Goal: Information Seeking & Learning: Understand process/instructions

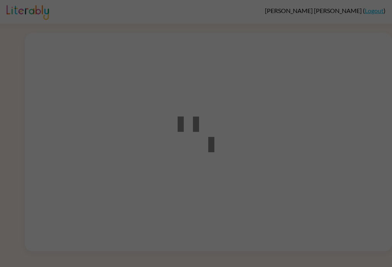
click at [369, 118] on div at bounding box center [196, 133] width 392 height 267
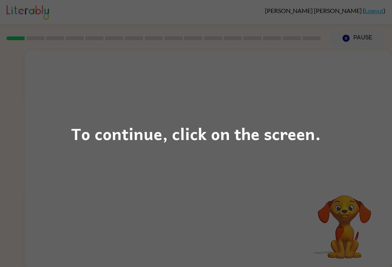
click at [336, 142] on div "To continue, click on the screen." at bounding box center [196, 133] width 392 height 267
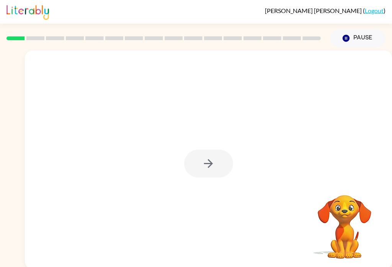
click at [208, 168] on div at bounding box center [208, 164] width 49 height 28
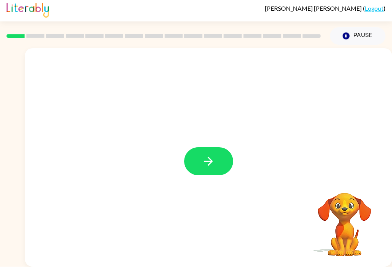
scroll to position [12, 0]
click at [200, 155] on button "button" at bounding box center [208, 162] width 49 height 28
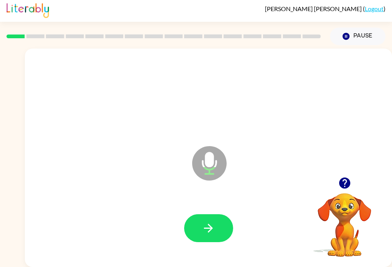
click at [200, 217] on button "button" at bounding box center [208, 228] width 49 height 28
click at [201, 216] on button "button" at bounding box center [208, 228] width 49 height 28
click at [192, 197] on div at bounding box center [209, 228] width 352 height 63
click at [204, 214] on button "button" at bounding box center [208, 228] width 49 height 28
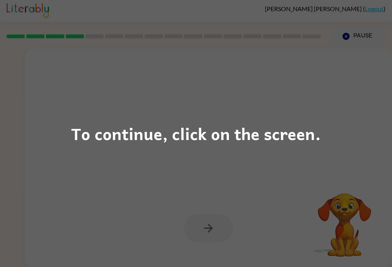
click at [98, 160] on div "To continue, click on the screen." at bounding box center [196, 133] width 392 height 267
click at [268, 138] on div "To continue, click on the screen." at bounding box center [196, 134] width 250 height 26
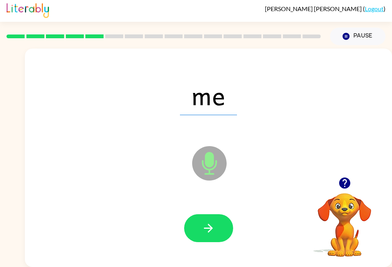
click at [201, 214] on button "button" at bounding box center [208, 228] width 49 height 28
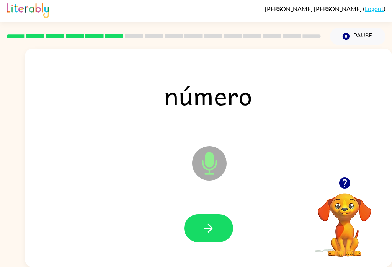
click at [214, 224] on icon "button" at bounding box center [208, 228] width 13 height 13
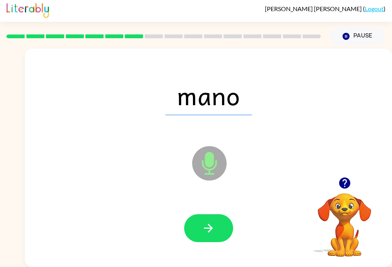
click at [213, 214] on button "button" at bounding box center [208, 228] width 49 height 28
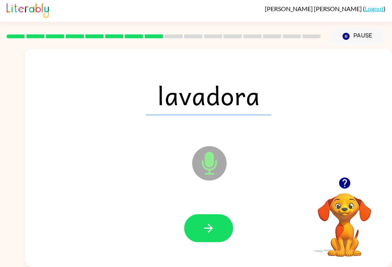
click at [206, 222] on icon "button" at bounding box center [208, 228] width 13 height 13
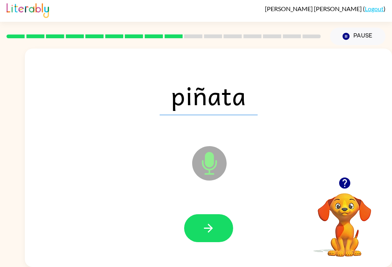
click at [214, 222] on icon "button" at bounding box center [208, 228] width 13 height 13
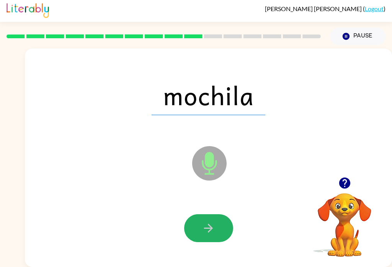
click at [215, 222] on icon "button" at bounding box center [208, 228] width 13 height 13
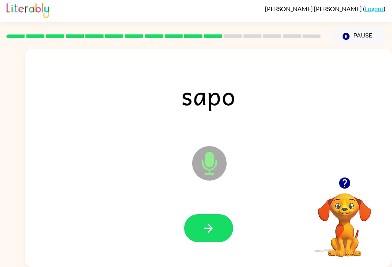
click at [217, 216] on button "button" at bounding box center [208, 228] width 49 height 28
click at [199, 221] on button "button" at bounding box center [208, 228] width 49 height 28
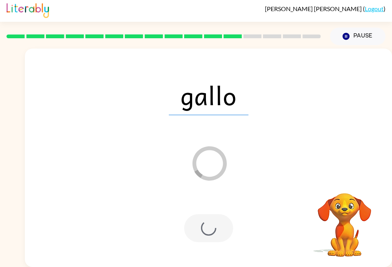
click at [201, 214] on div at bounding box center [208, 228] width 49 height 28
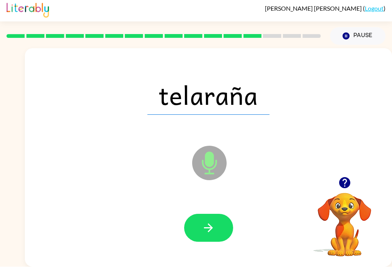
scroll to position [0, 0]
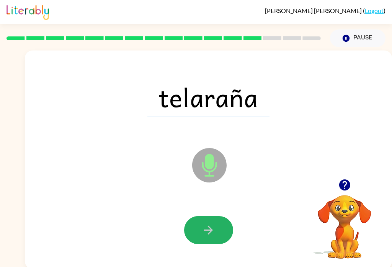
click at [219, 224] on button "button" at bounding box center [208, 230] width 49 height 28
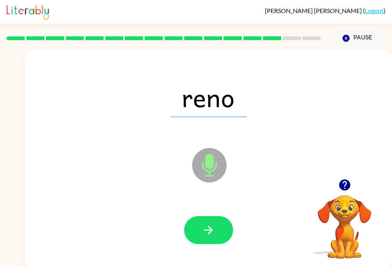
click at [213, 232] on icon "button" at bounding box center [208, 230] width 13 height 13
click at [185, 217] on div at bounding box center [208, 230] width 49 height 28
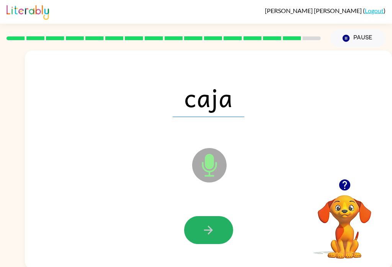
click at [196, 236] on button "button" at bounding box center [208, 230] width 49 height 28
